Goal: Check status

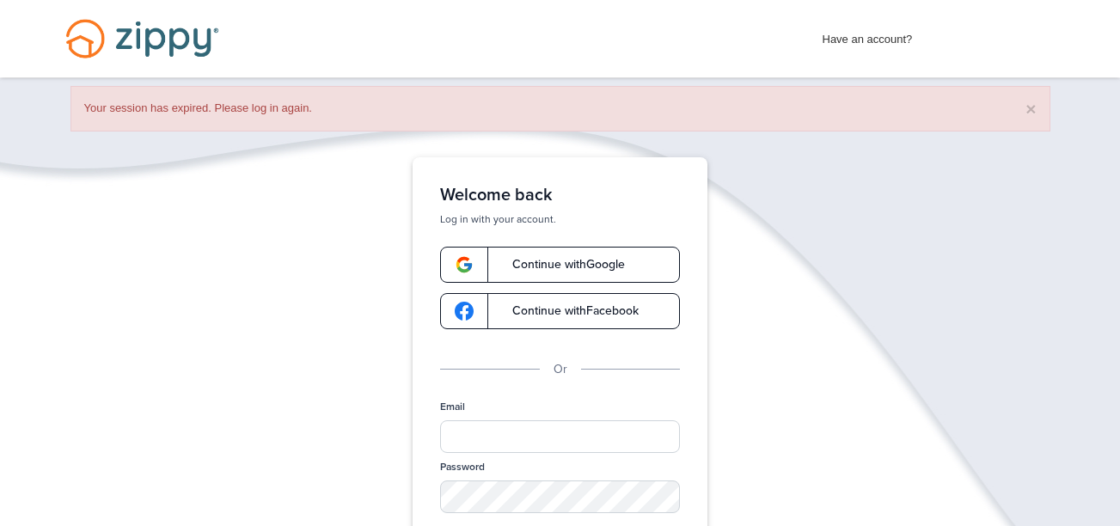
click at [563, 249] on link "Continue with Google" at bounding box center [560, 265] width 240 height 36
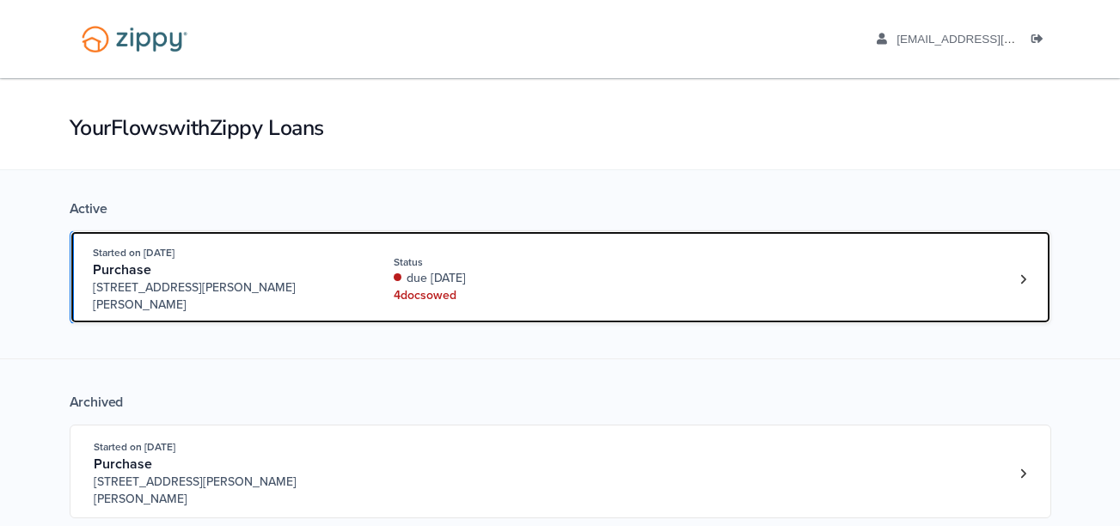
click at [558, 271] on div "due 12 days ago" at bounding box center [508, 278] width 229 height 17
